Goal: Task Accomplishment & Management: Manage account settings

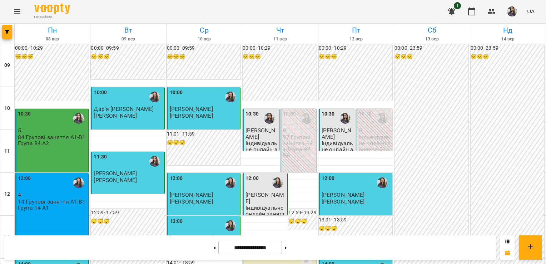
scroll to position [355, 0]
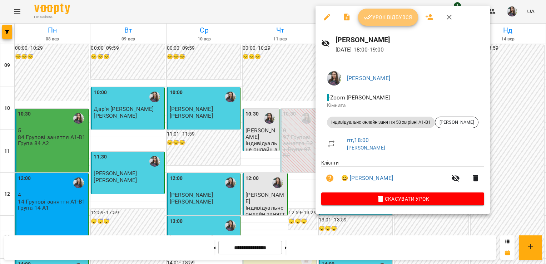
click at [379, 13] on span "Урок відбувся" at bounding box center [388, 17] width 49 height 9
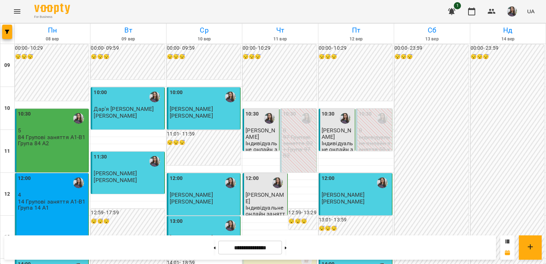
scroll to position [323, 0]
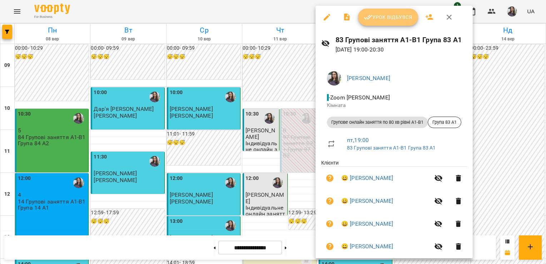
click at [375, 21] on button "Урок відбувся" at bounding box center [388, 17] width 60 height 17
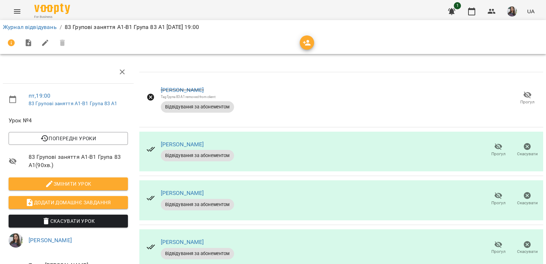
scroll to position [120, 0]
click at [495, 241] on icon "button" at bounding box center [499, 244] width 8 height 7
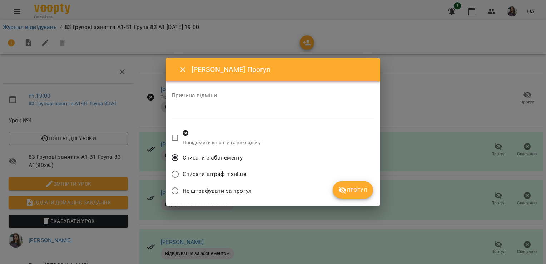
click at [358, 191] on span "Прогул" at bounding box center [353, 190] width 29 height 9
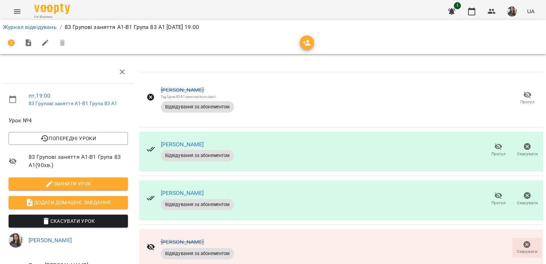
scroll to position [0, 0]
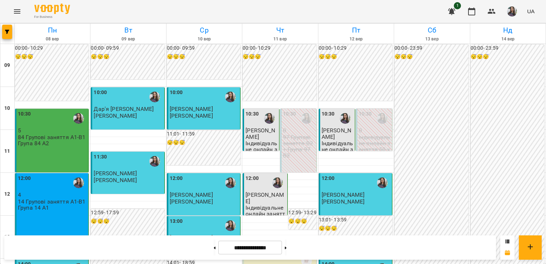
scroll to position [377, 0]
click at [287, 251] on button at bounding box center [286, 248] width 2 height 16
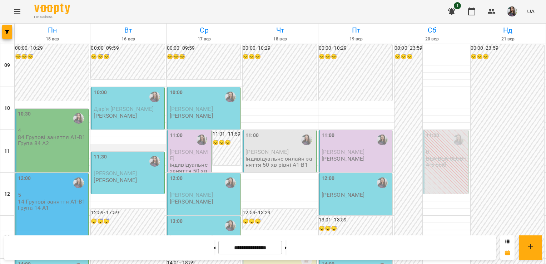
scroll to position [413, 0]
click at [214, 249] on icon at bounding box center [215, 247] width 2 height 3
type input "**********"
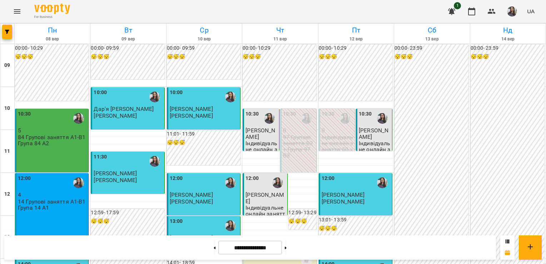
scroll to position [15, 0]
